Goal: Task Accomplishment & Management: Complete application form

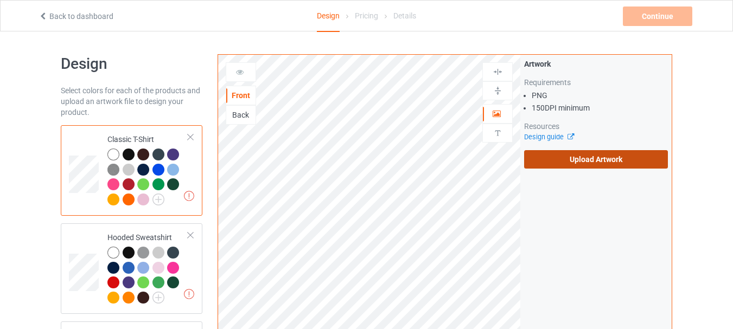
click at [566, 162] on label "Upload Artwork" at bounding box center [596, 159] width 144 height 18
click at [0, 0] on input "Upload Artwork" at bounding box center [0, 0] width 0 height 0
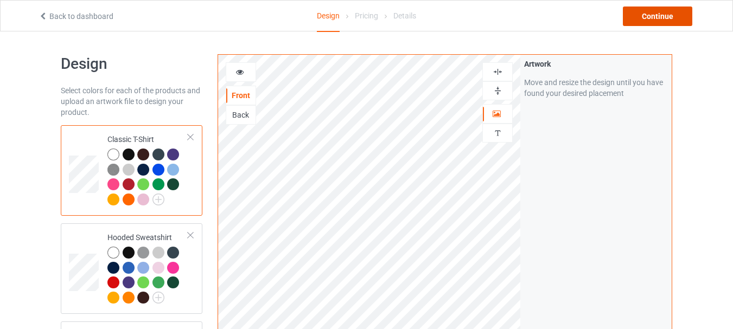
click at [649, 17] on div "Continue" at bounding box center [656, 17] width 69 height 20
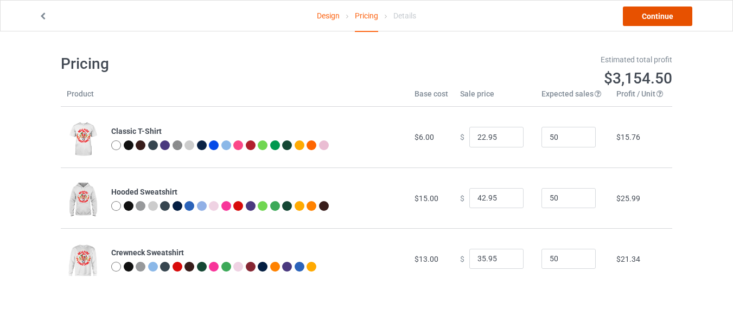
click at [641, 21] on link "Continue" at bounding box center [656, 17] width 69 height 20
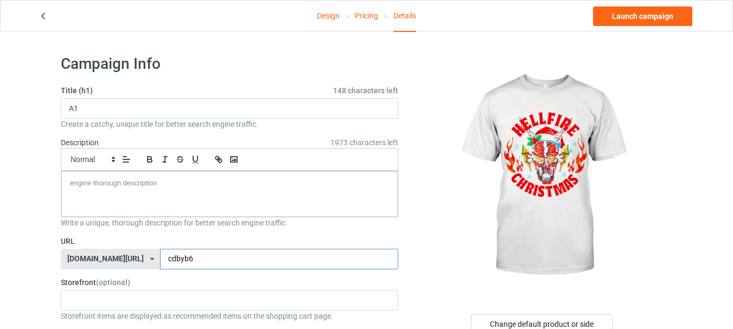
click at [216, 254] on input "cdbyb6" at bounding box center [278, 259] width 237 height 21
type input "cdbyb6yyv54"
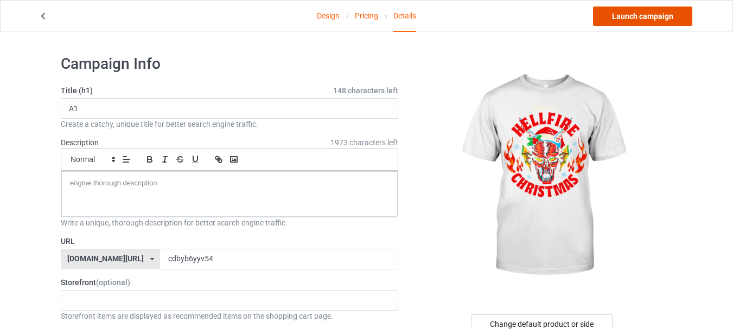
click at [645, 16] on link "Launch campaign" at bounding box center [642, 17] width 99 height 20
